Goal: Complete application form

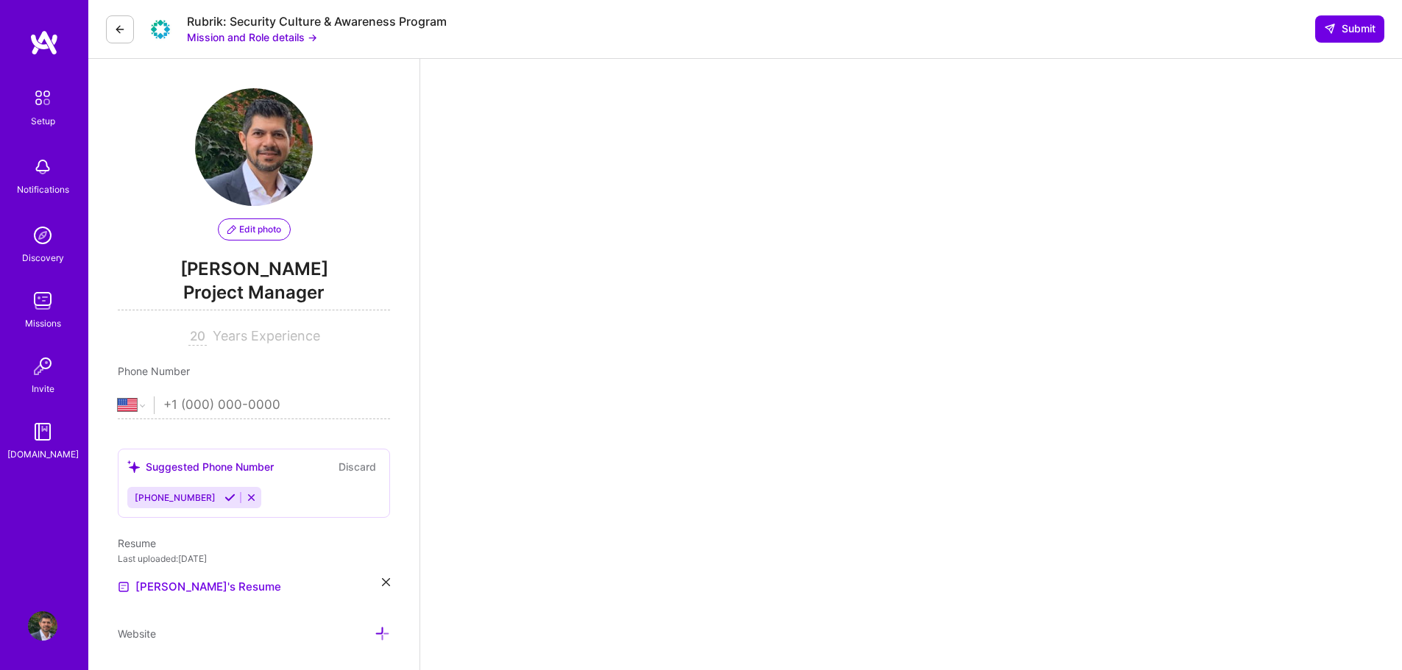
select select "US"
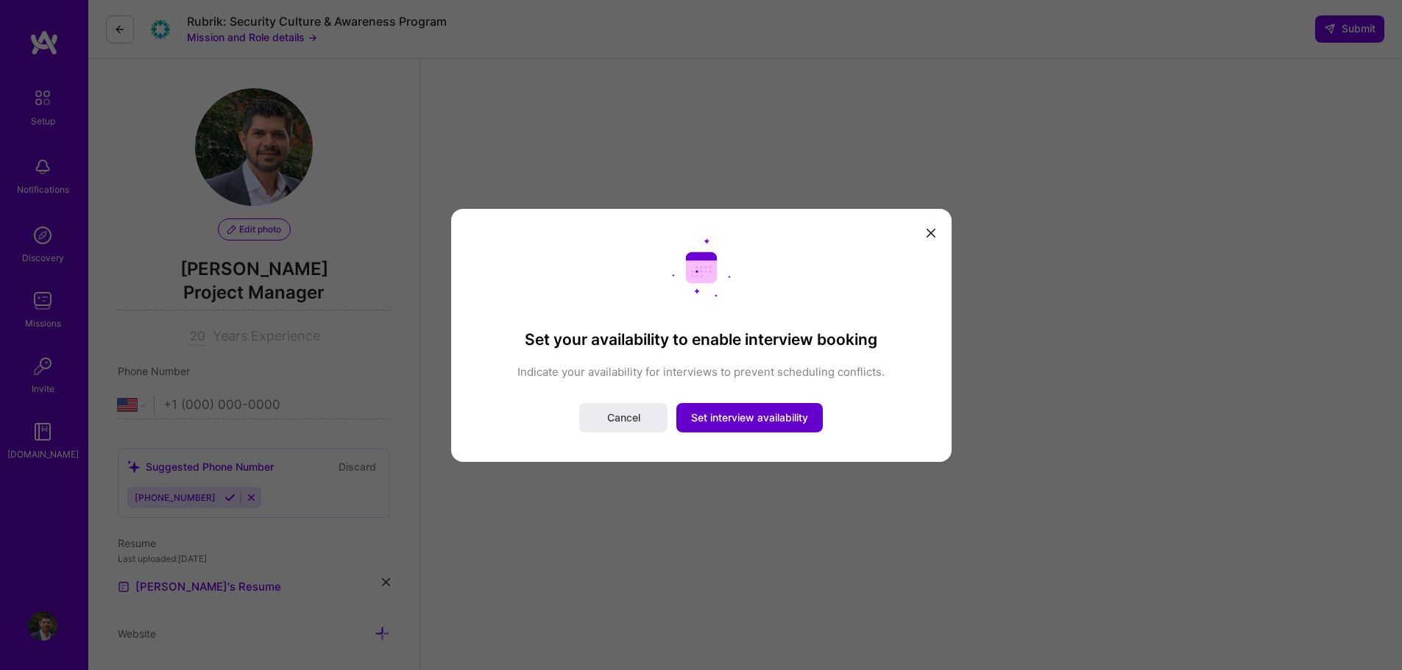
click at [773, 420] on span "Set interview availability" at bounding box center [749, 418] width 117 height 15
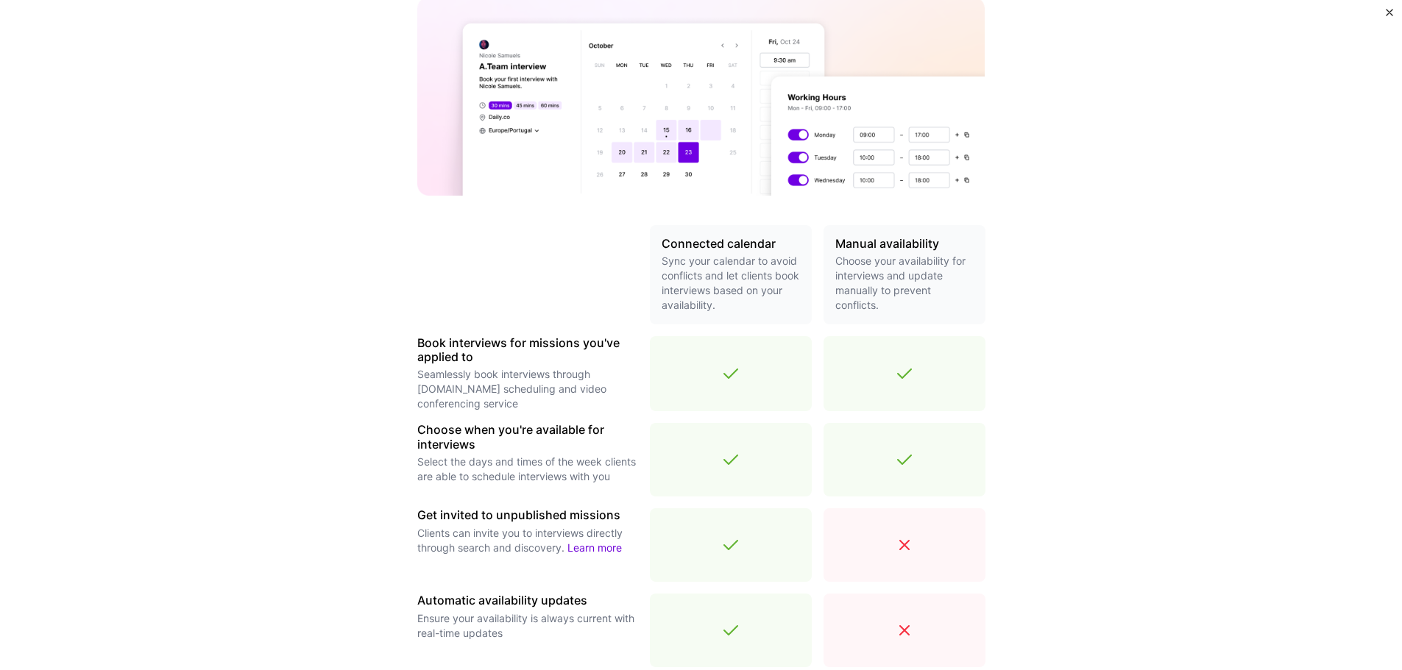
scroll to position [361, 0]
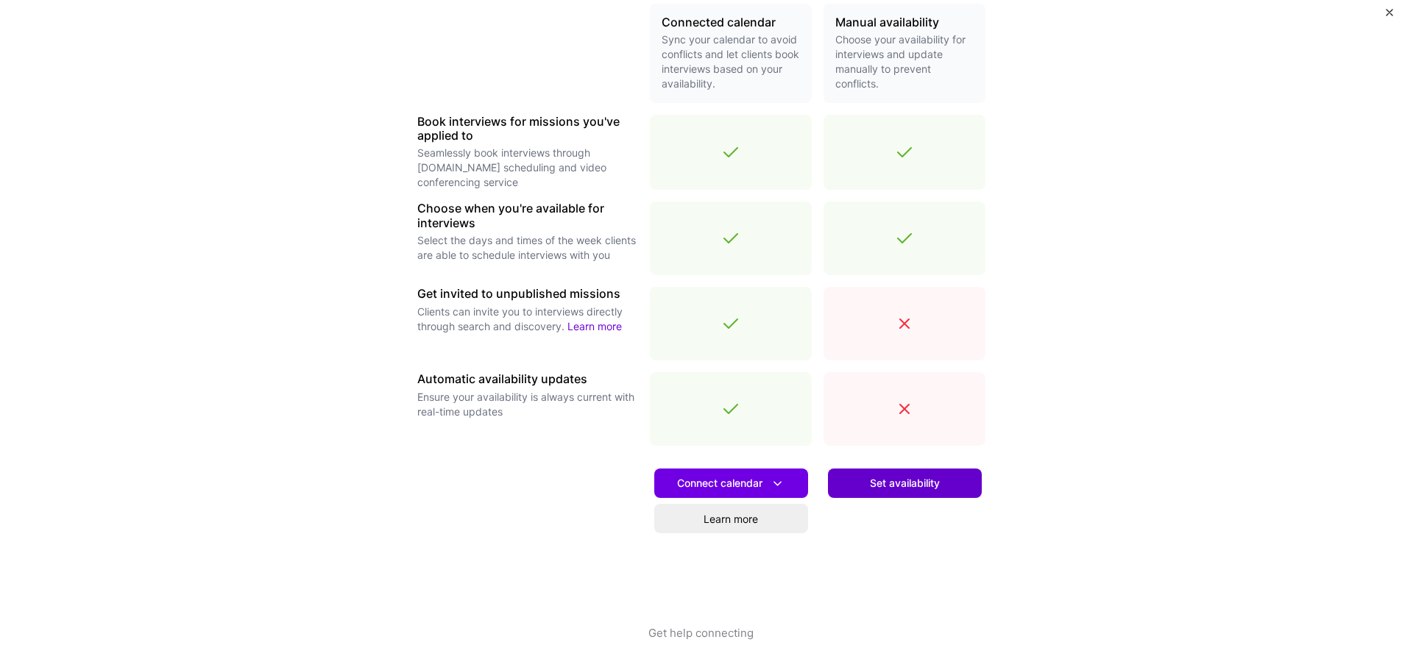
click at [908, 481] on span "Set availability" at bounding box center [905, 483] width 70 height 15
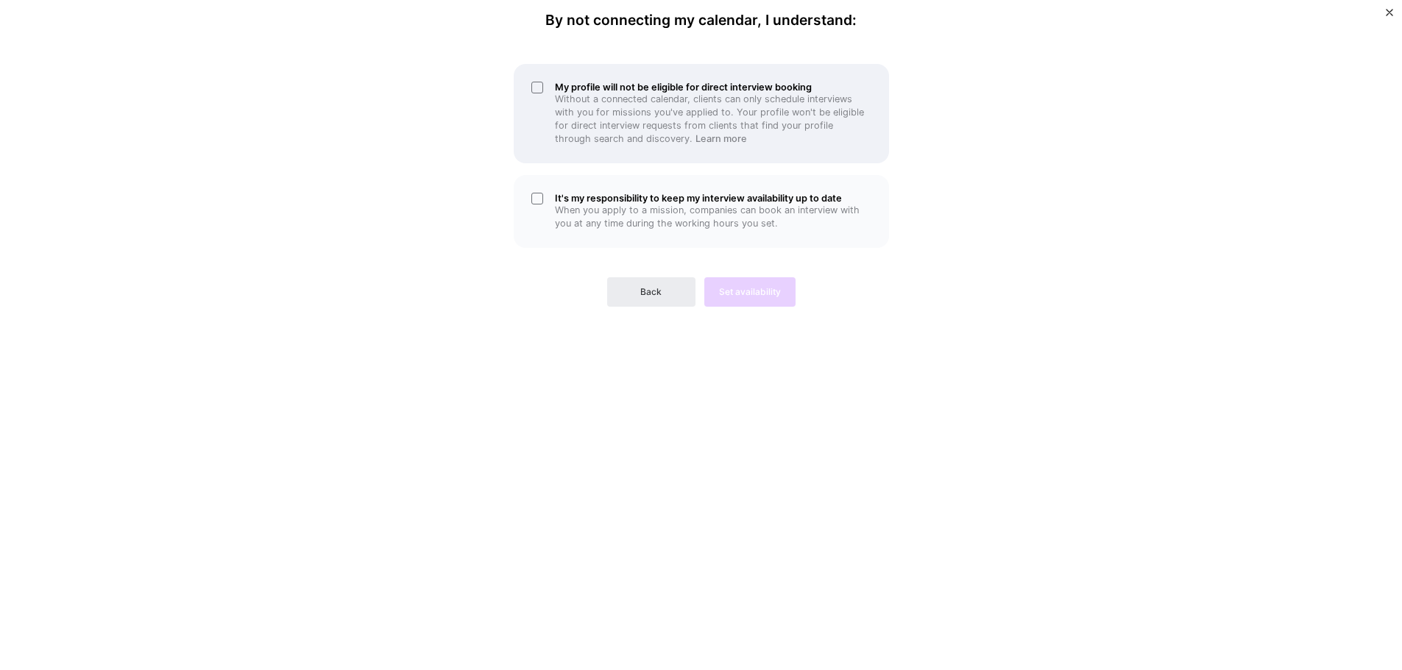
scroll to position [147, 0]
click at [701, 205] on p "When you apply to a mission, companies can book an interview with you at any ti…" at bounding box center [713, 217] width 316 height 26
click at [712, 99] on p "Without a connected calendar, clients can only schedule interviews with you for…" at bounding box center [713, 119] width 316 height 53
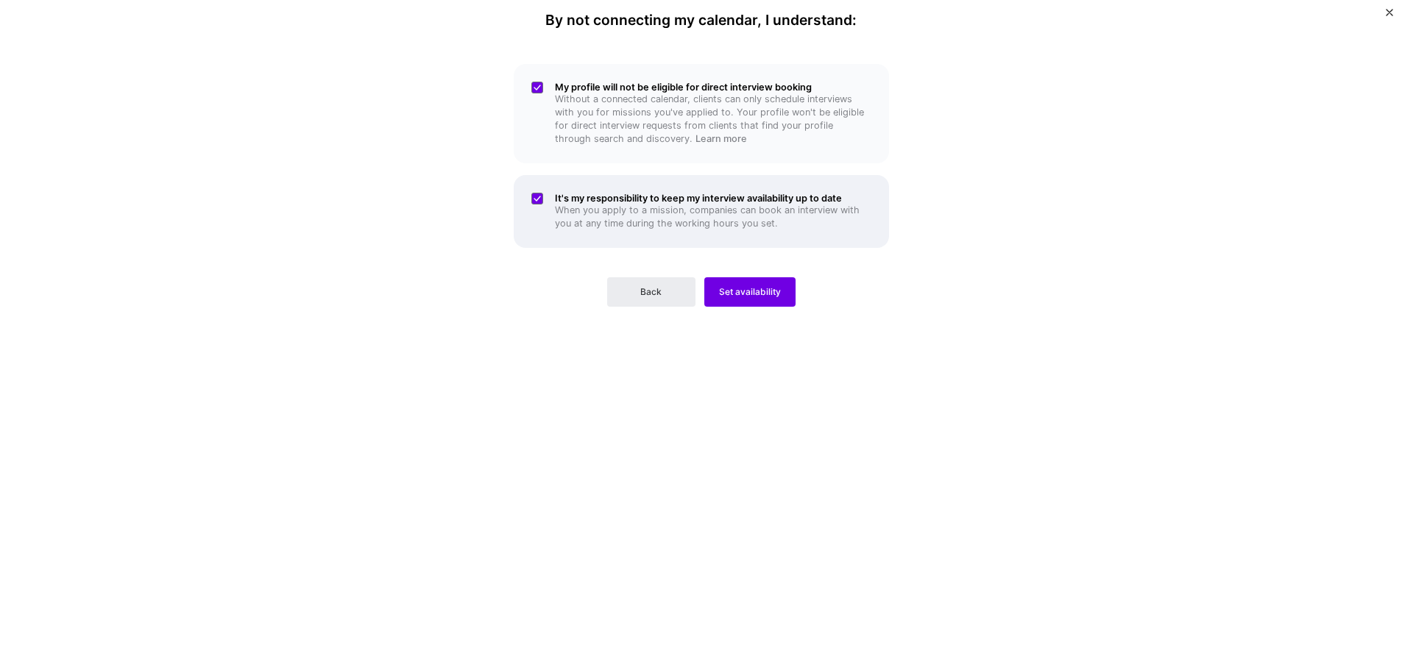
click at [701, 197] on h5 "It's my responsibility to keep my interview availability up to date" at bounding box center [713, 198] width 316 height 11
click at [706, 197] on h5 "It's my responsibility to keep my interview availability up to date" at bounding box center [713, 198] width 316 height 11
click at [750, 291] on span "Set availability" at bounding box center [750, 292] width 62 height 13
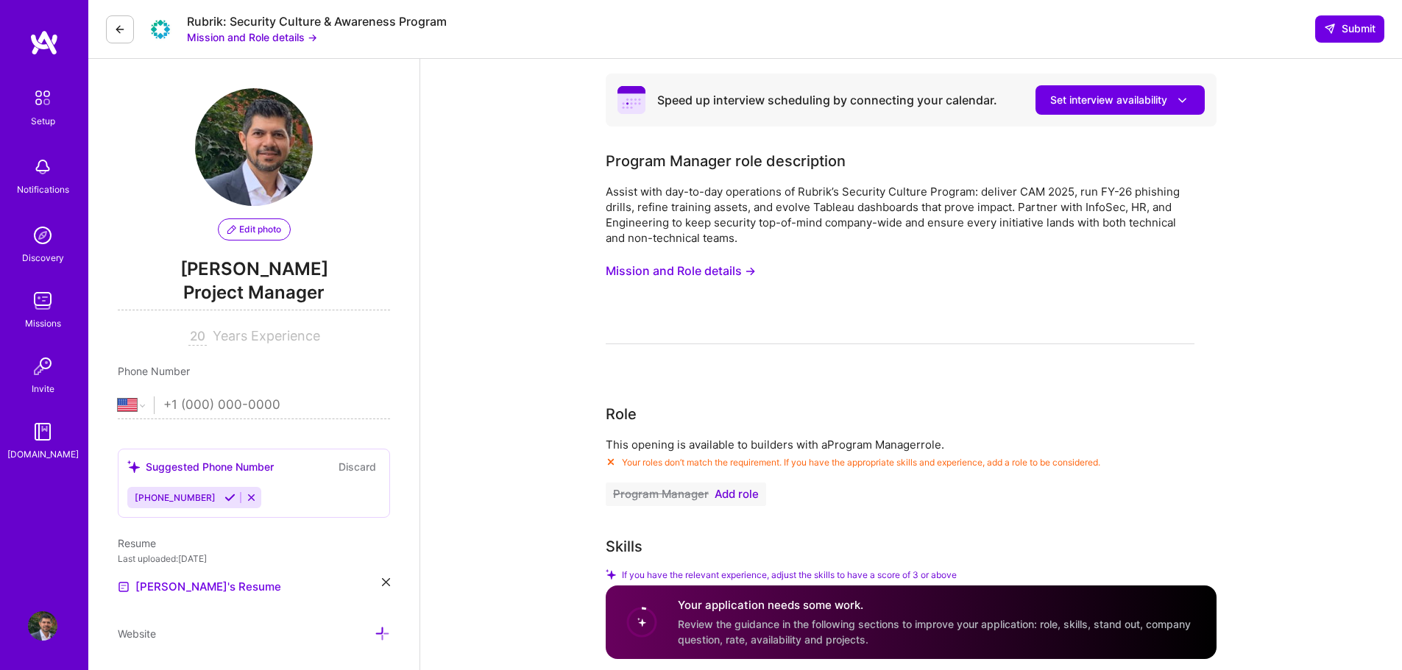
scroll to position [504, 0]
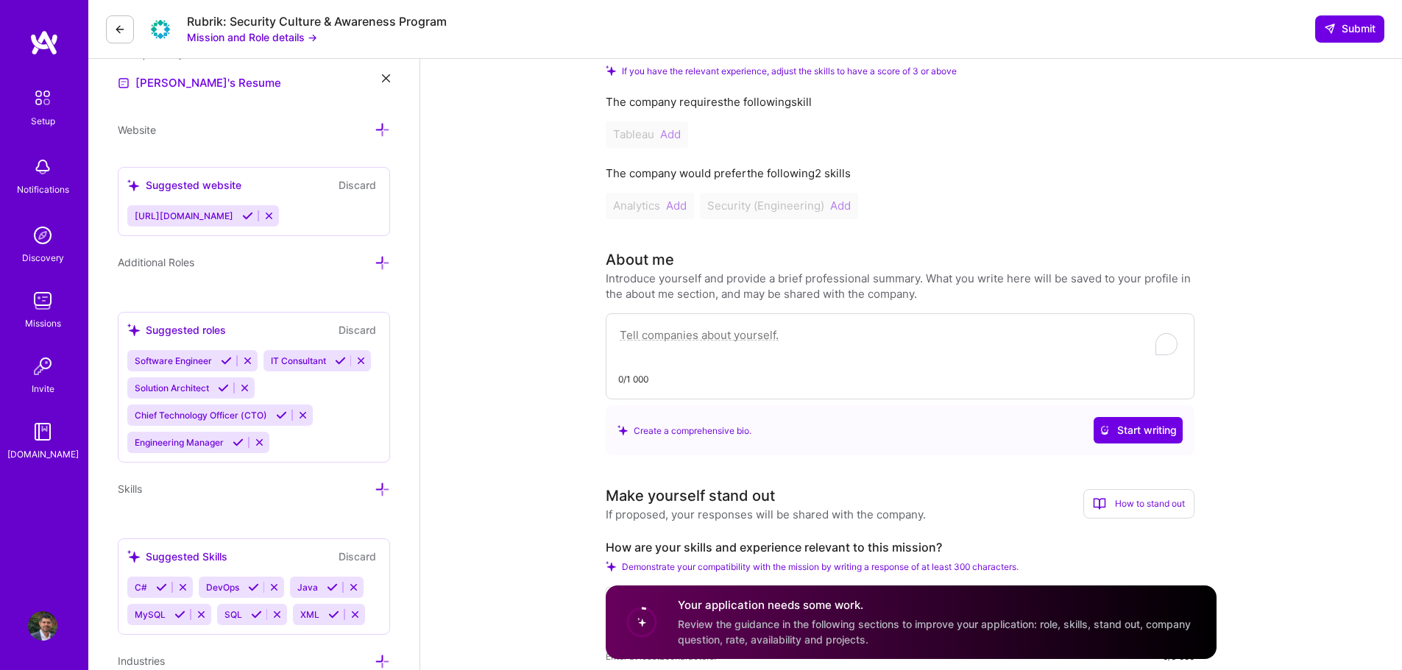
click at [660, 131] on div "Tableau Add" at bounding box center [900, 134] width 589 height 26
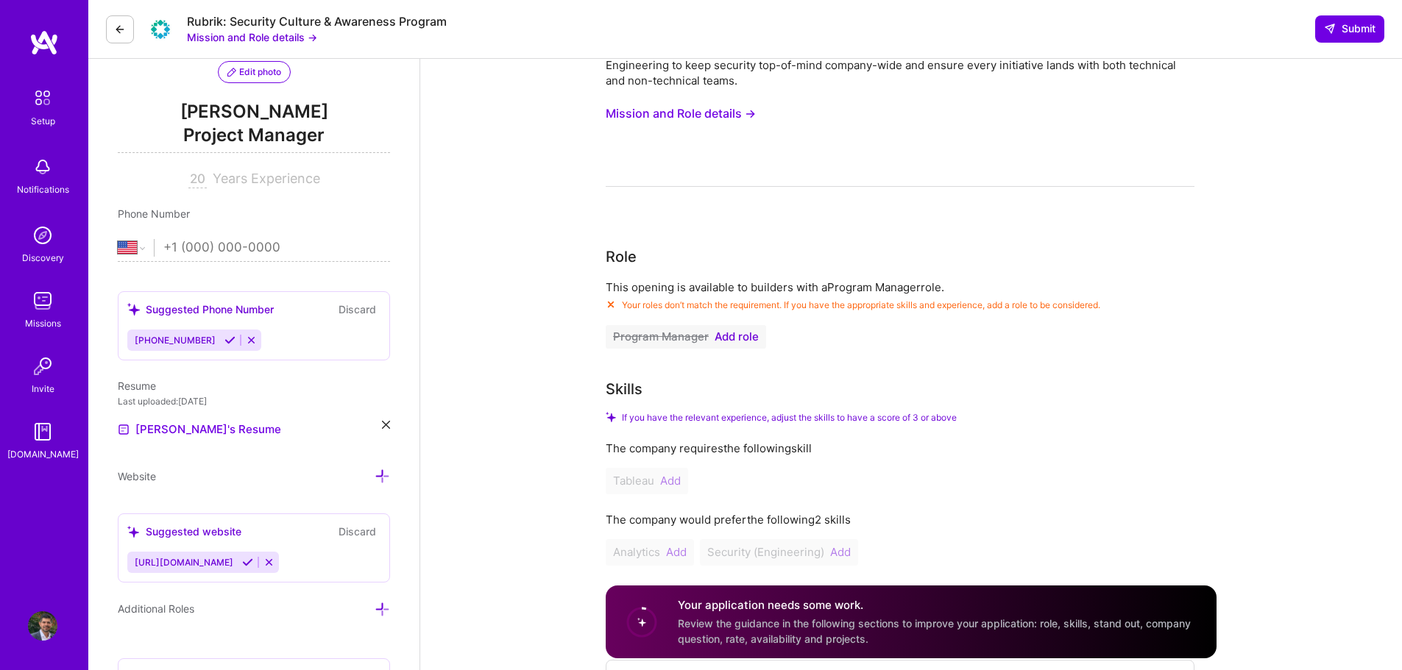
scroll to position [221, 0]
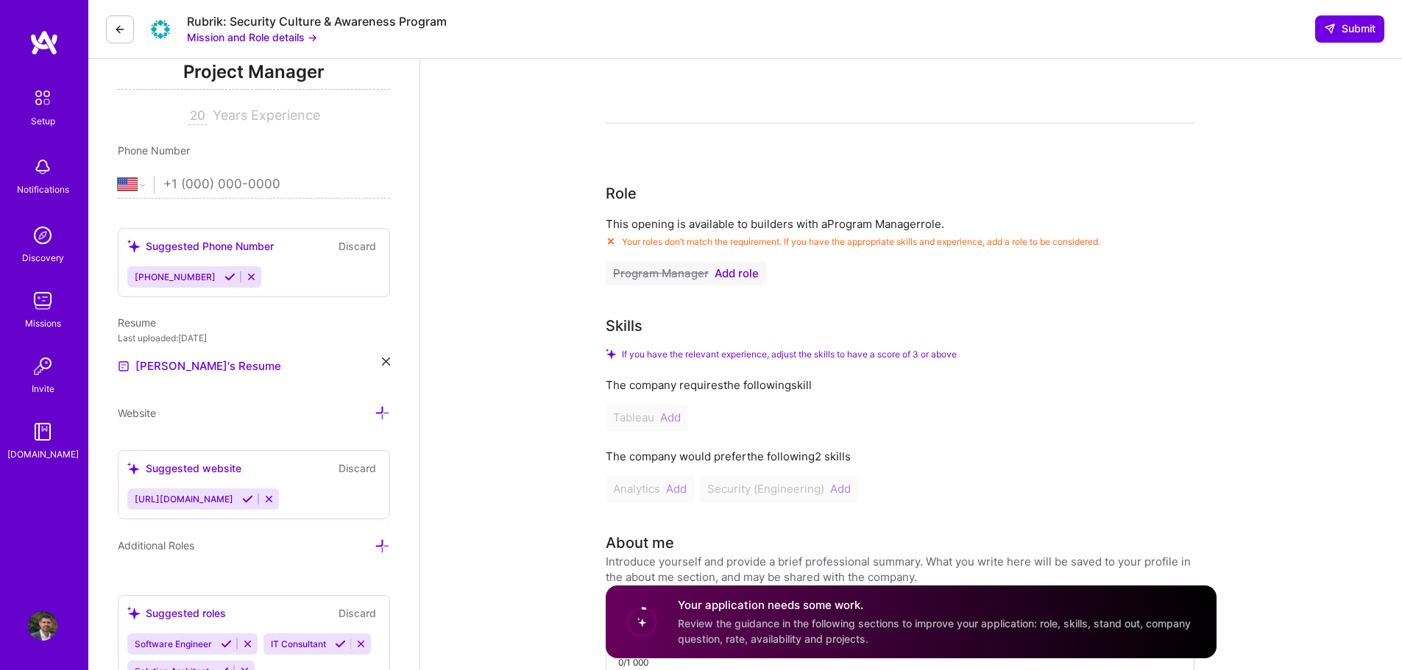
click at [716, 271] on span "Add role" at bounding box center [737, 274] width 44 height 12
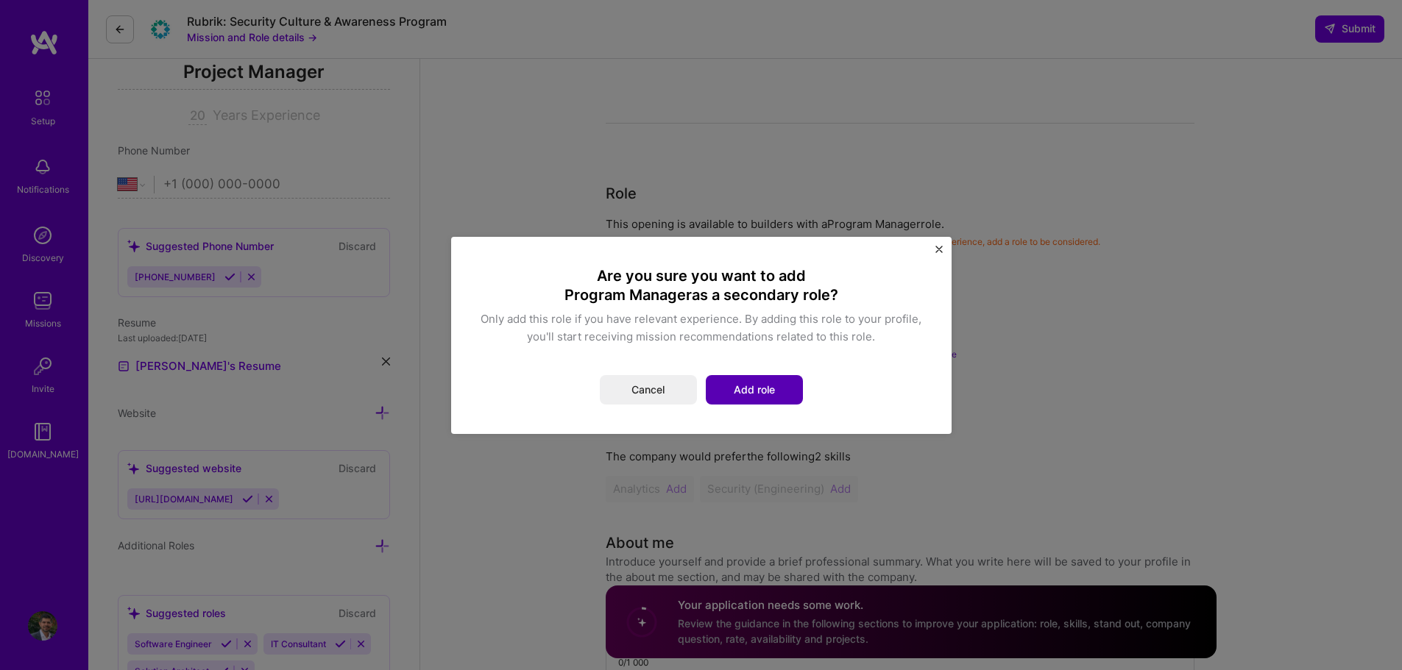
click at [755, 398] on button "Add role" at bounding box center [754, 389] width 97 height 29
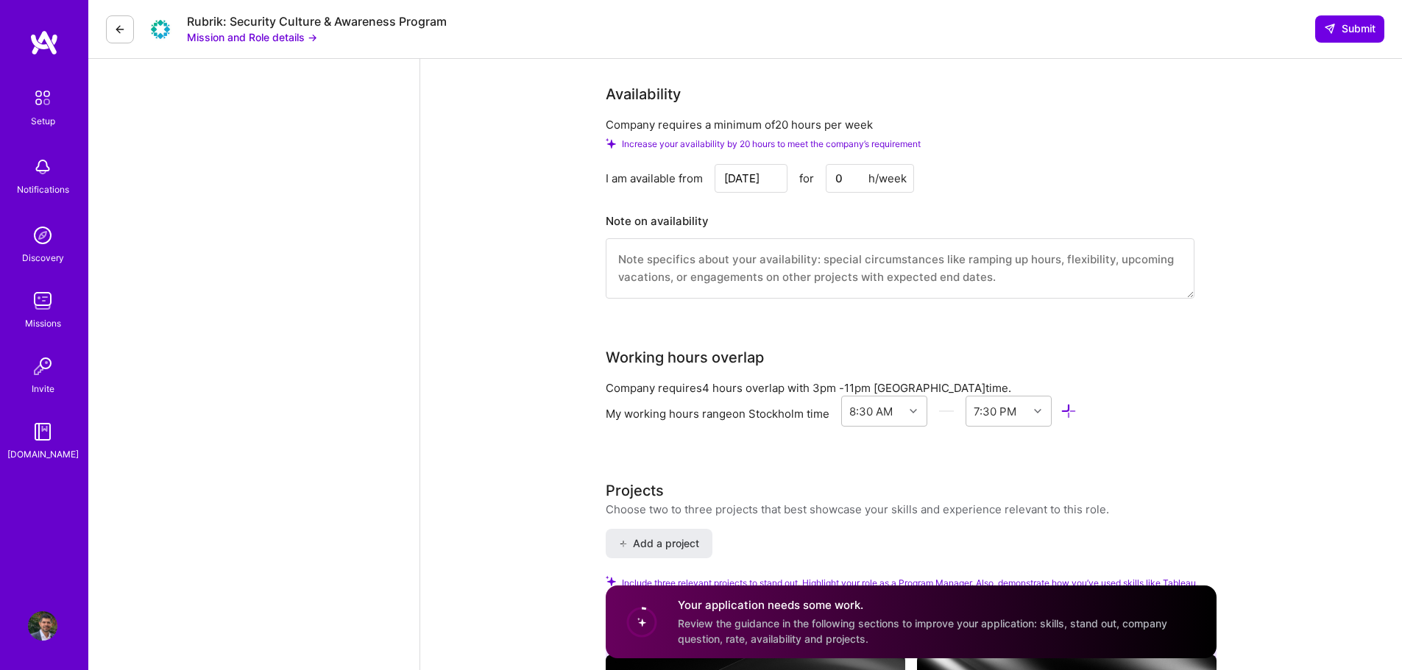
scroll to position [1619, 0]
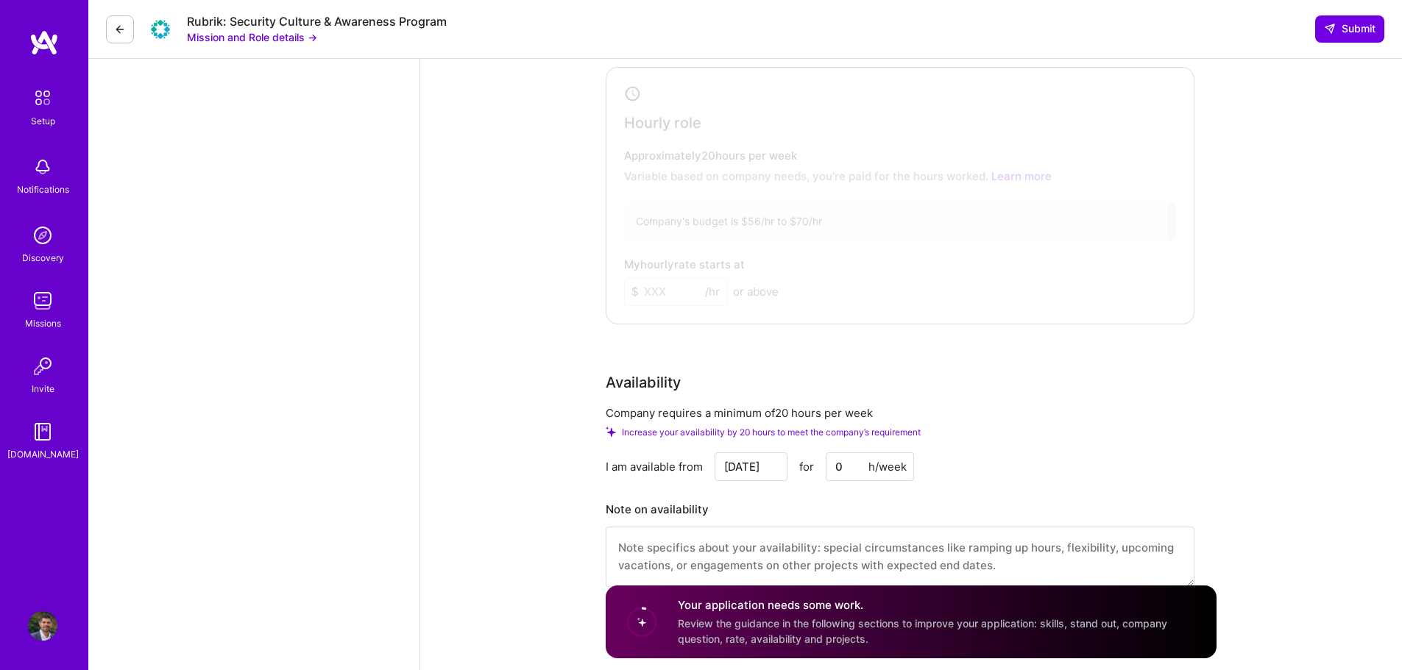
click at [50, 110] on img at bounding box center [42, 97] width 31 height 31
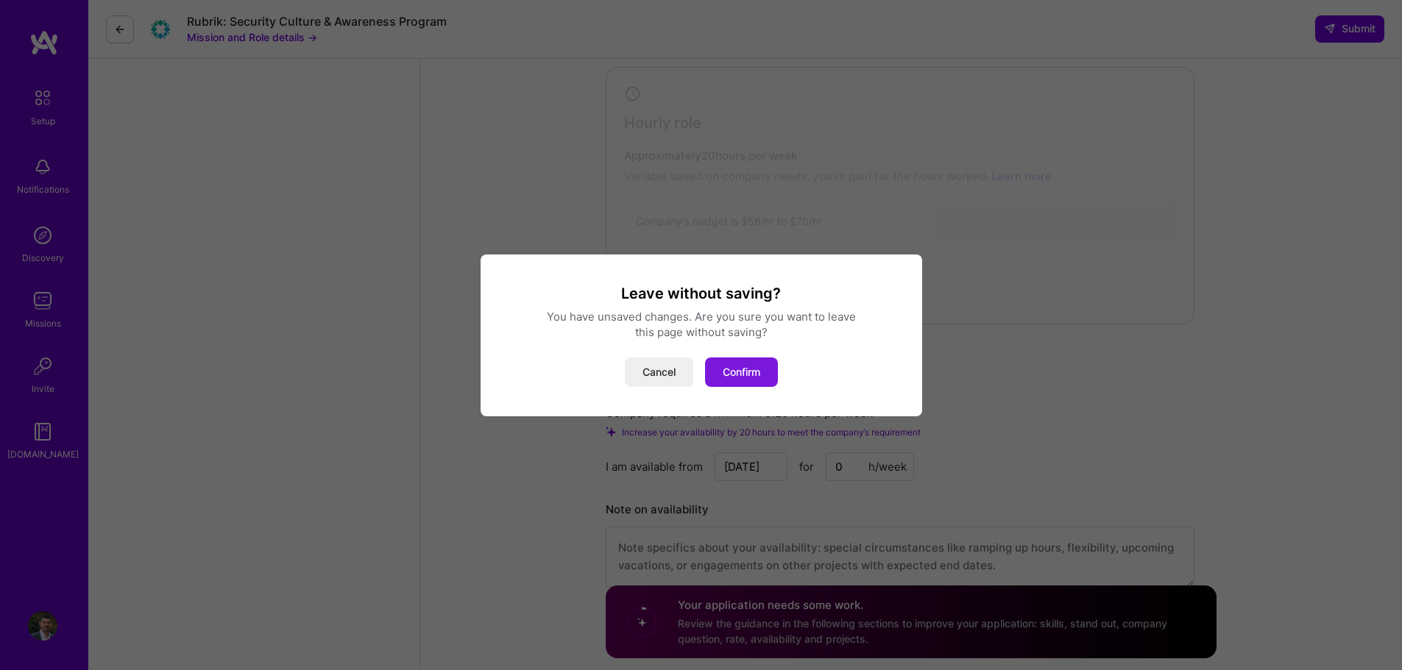
click at [758, 364] on button "Confirm" at bounding box center [741, 372] width 73 height 29
